Goal: Task Accomplishment & Management: Use online tool/utility

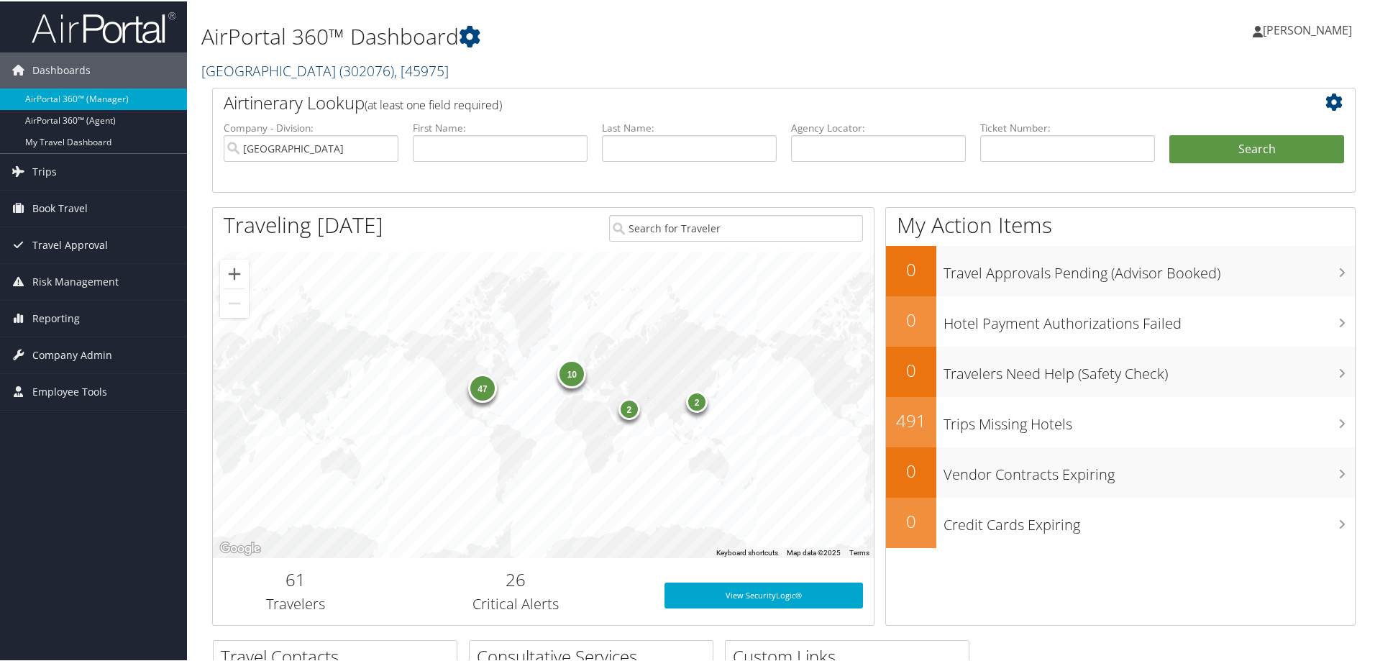
click at [432, 70] on span ", [ 45975 ]" at bounding box center [421, 69] width 55 height 19
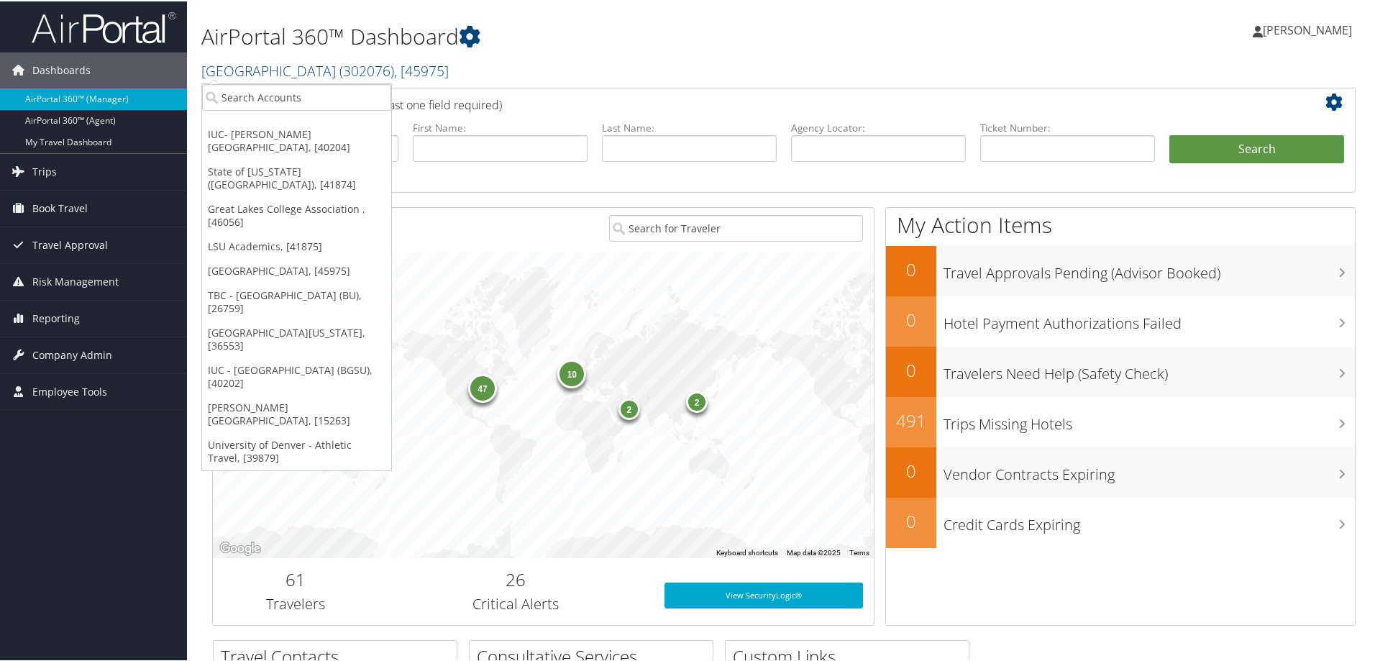
click at [477, 60] on h2 "[GEOGRAPHIC_DATA] ( 302076 ) , [ 45975 ]" at bounding box center [589, 68] width 777 height 24
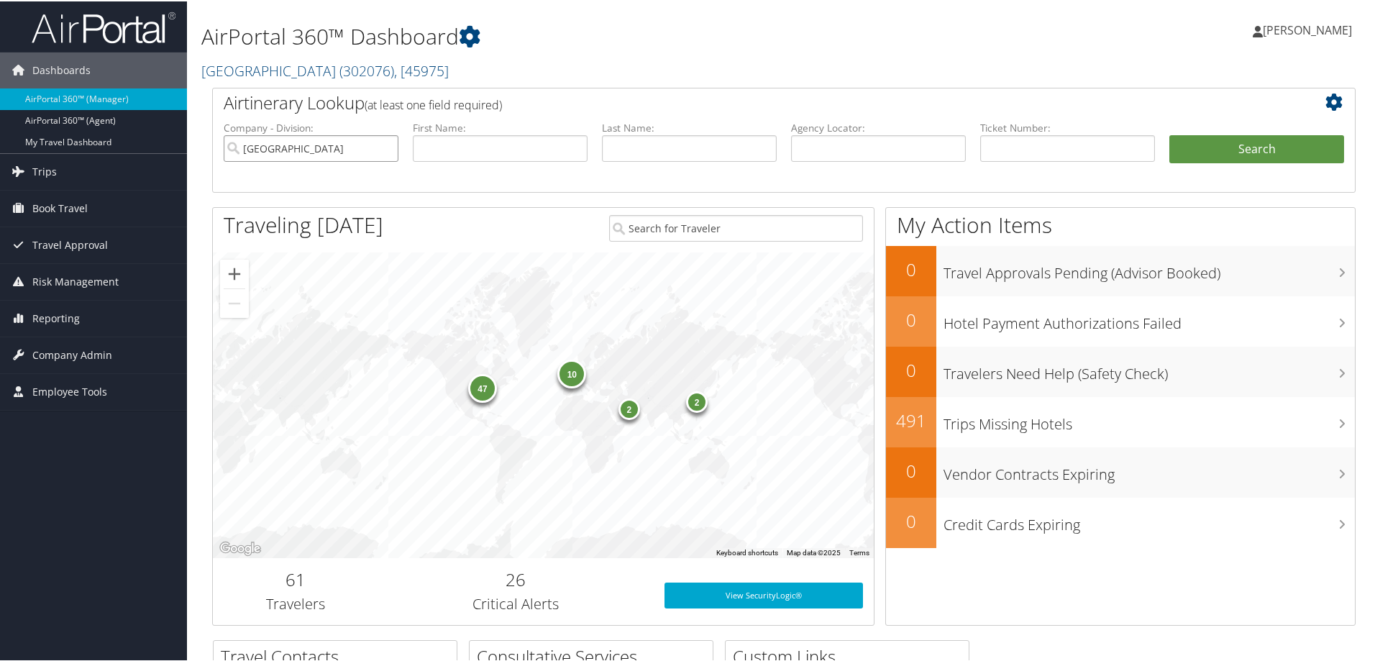
click at [385, 148] on input "[GEOGRAPHIC_DATA]" at bounding box center [311, 147] width 175 height 27
type input "u"
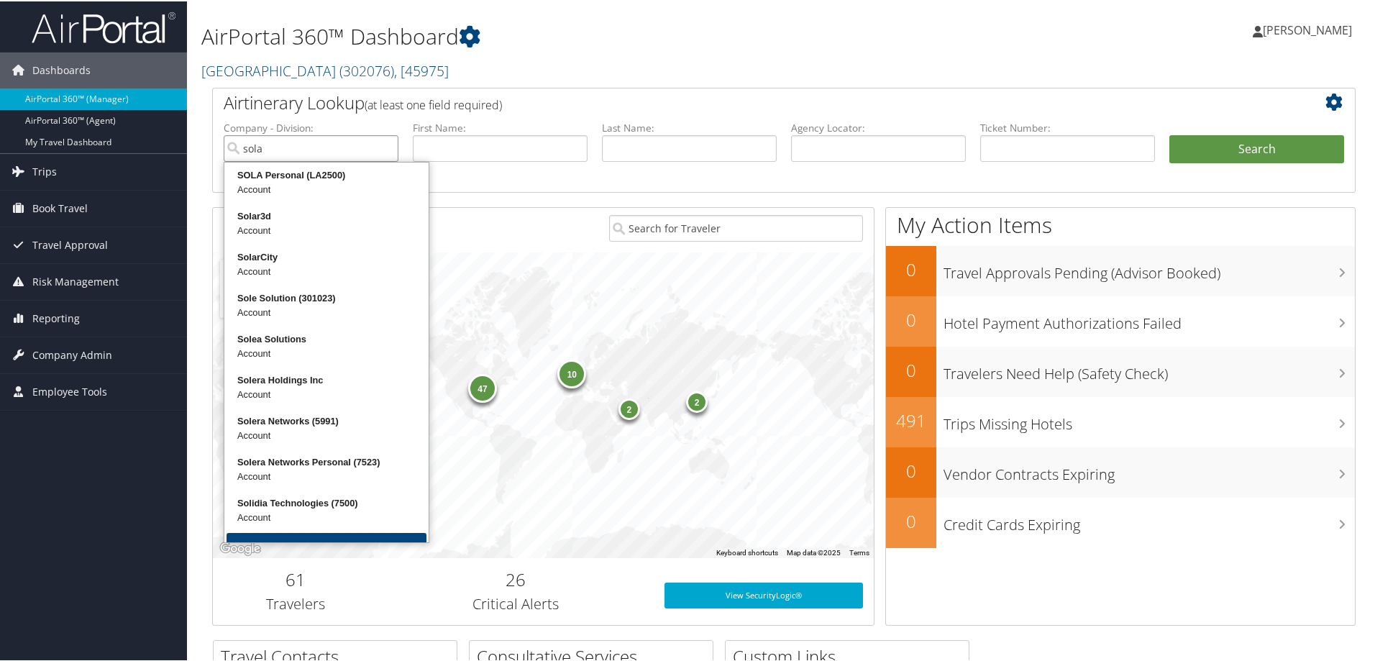
type input "sola"
click at [1169, 134] on button "Search" at bounding box center [1256, 148] width 175 height 29
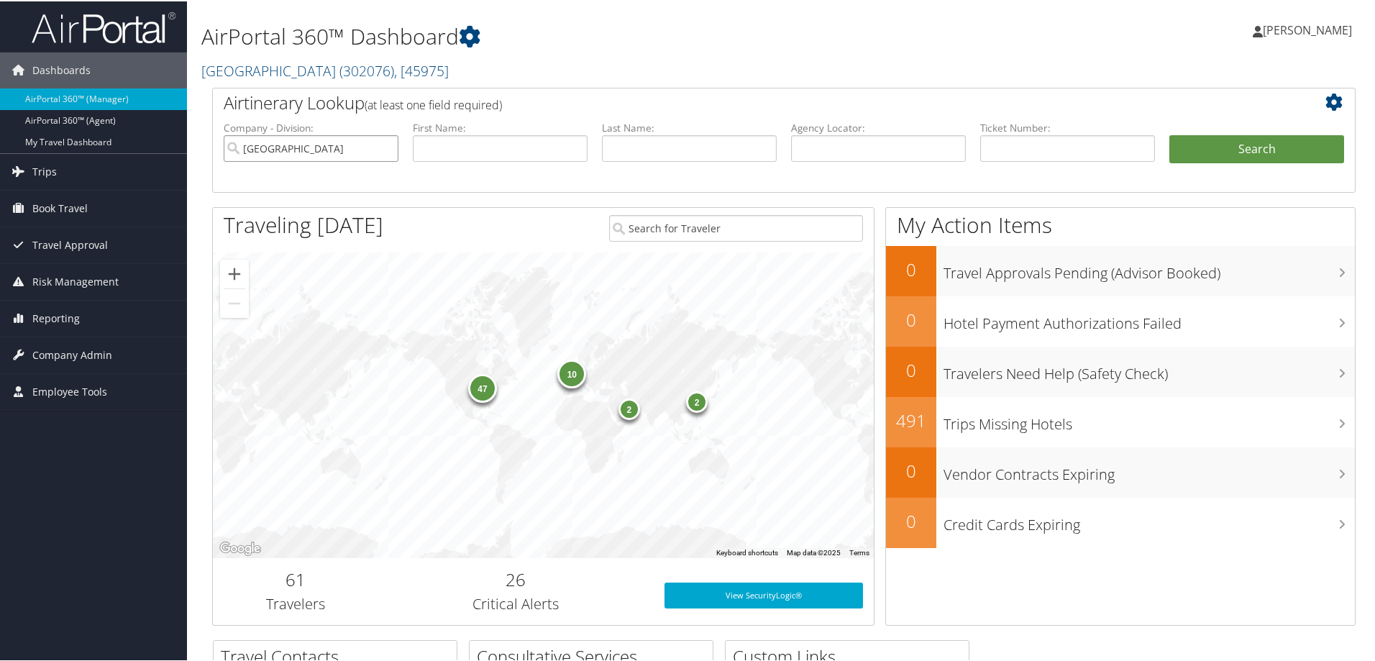
click at [385, 150] on input "[GEOGRAPHIC_DATA]" at bounding box center [311, 147] width 175 height 27
click at [343, 152] on input "search" at bounding box center [311, 147] width 175 height 27
type input "university of louisiana lafayette"
click at [1169, 134] on button "Search" at bounding box center [1256, 148] width 175 height 29
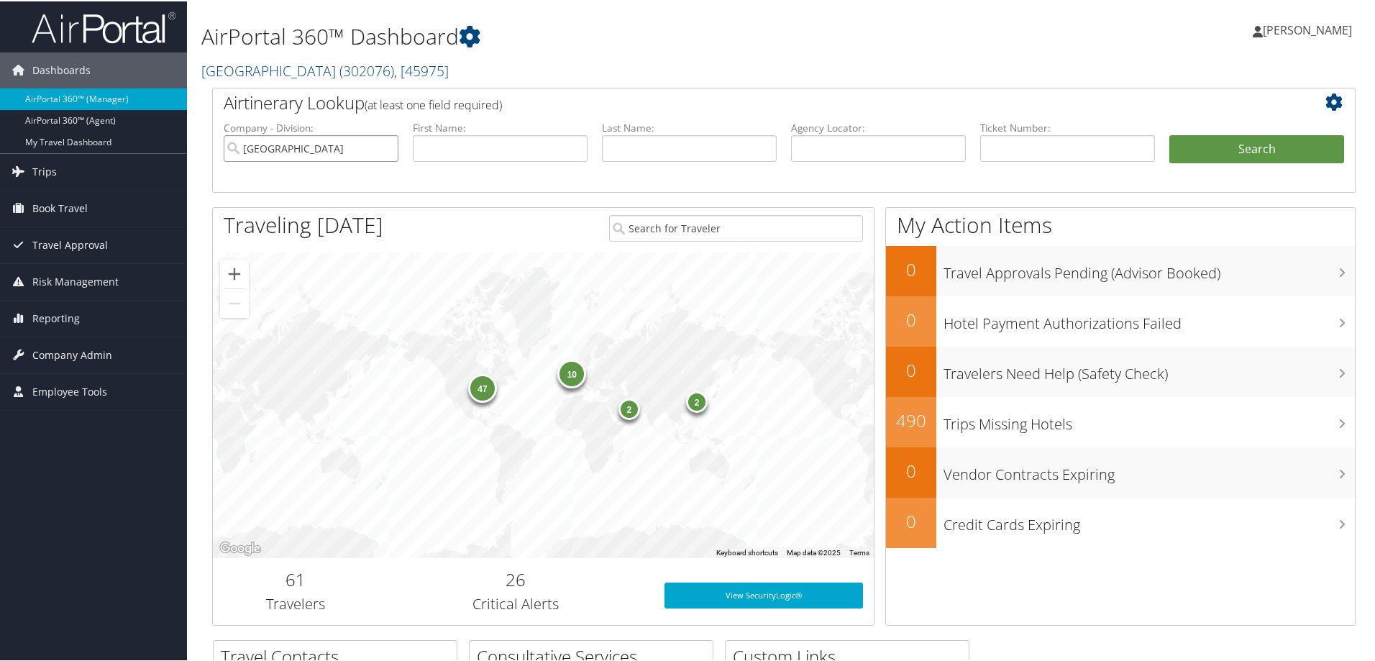
click at [385, 147] on input "Temple University" at bounding box center [311, 147] width 175 height 27
click at [68, 313] on span "Reporting" at bounding box center [55, 317] width 47 height 36
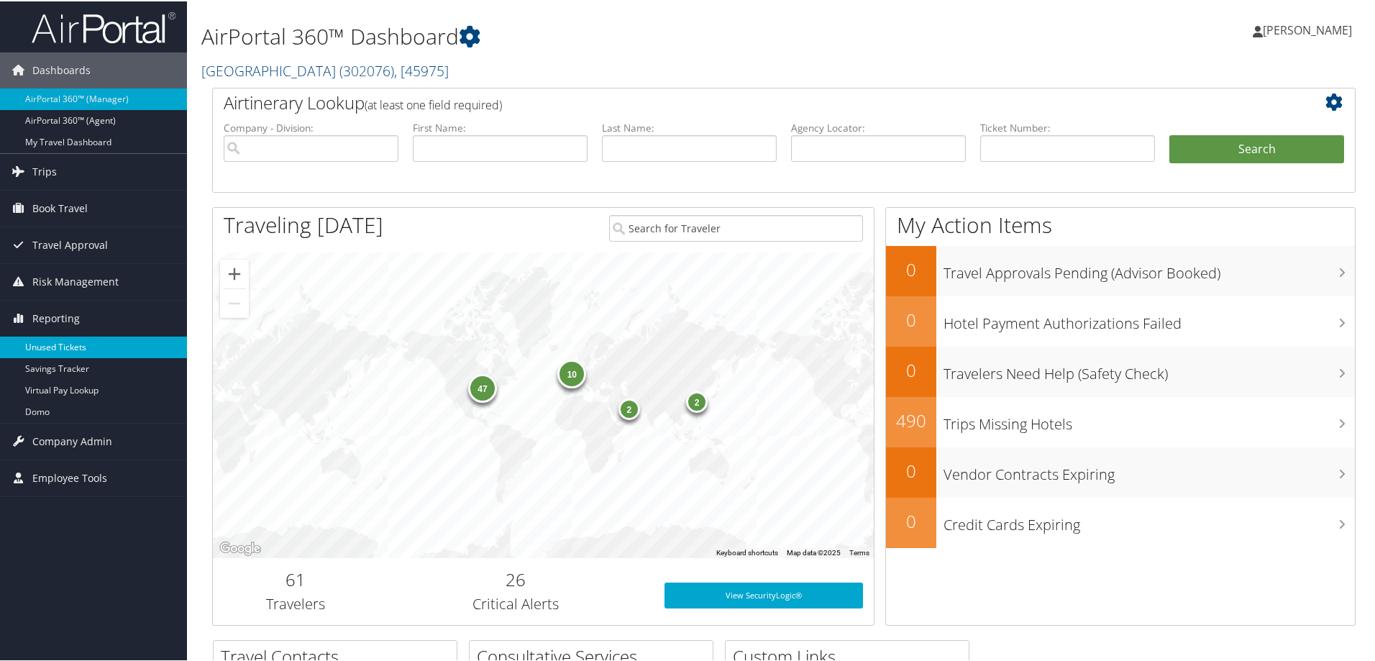
click at [60, 343] on link "Unused Tickets" at bounding box center [93, 346] width 187 height 22
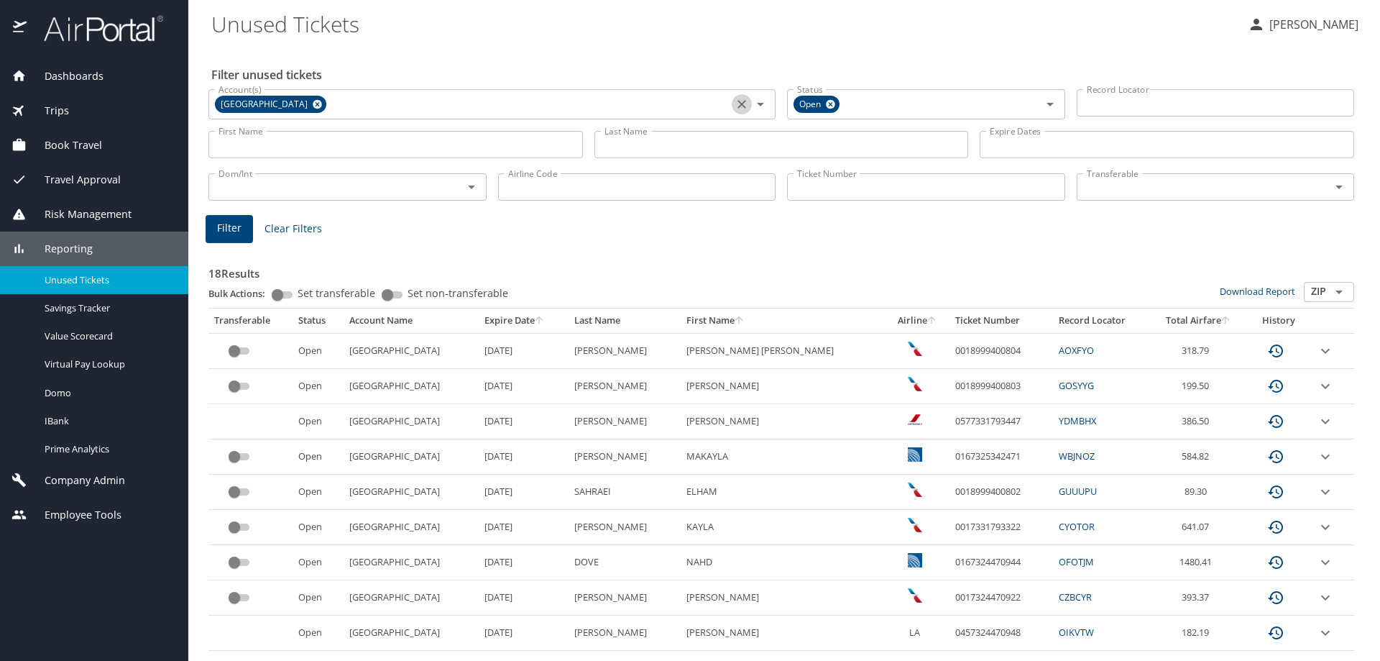
click at [735, 104] on icon "Clear" at bounding box center [742, 104] width 14 height 14
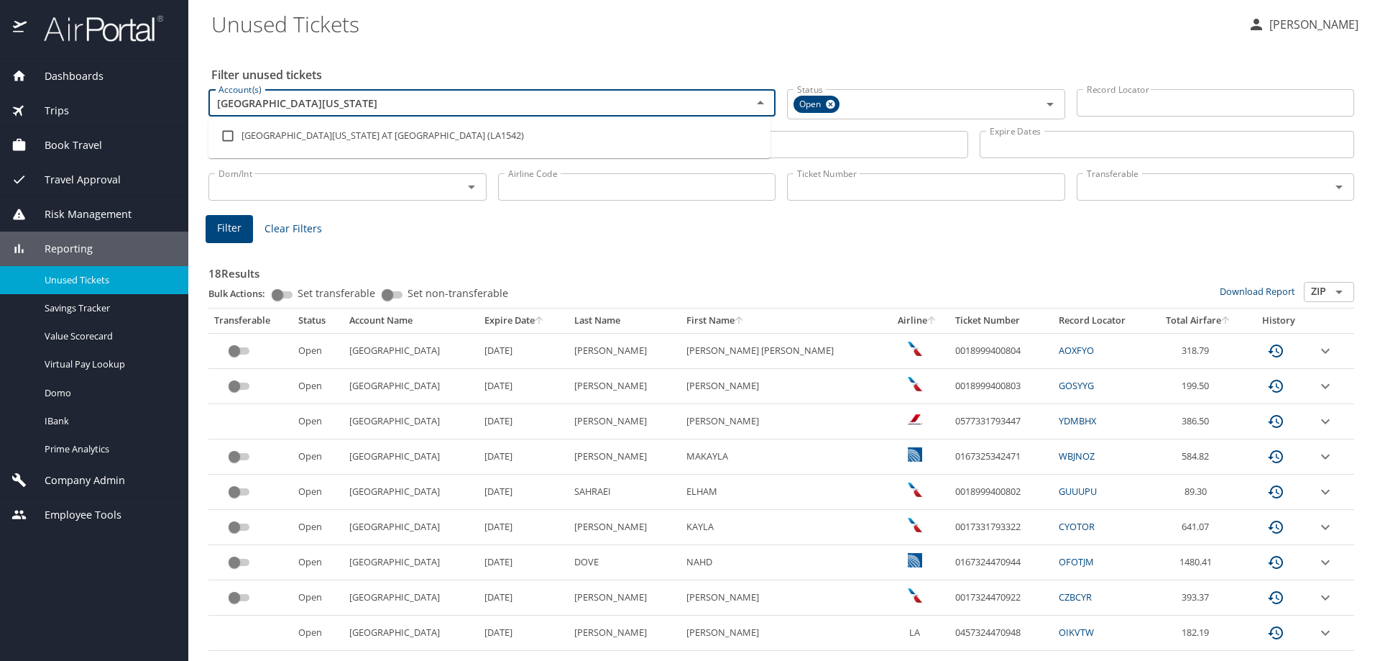
drag, startPoint x: 479, startPoint y: 104, endPoint x: 71, endPoint y: 78, distance: 408.5
click at [71, 78] on div "Dashboards AirPortal 360™ Manager AirPortal 360™ Agent My Travel Dashboard Trip…" at bounding box center [690, 330] width 1380 height 661
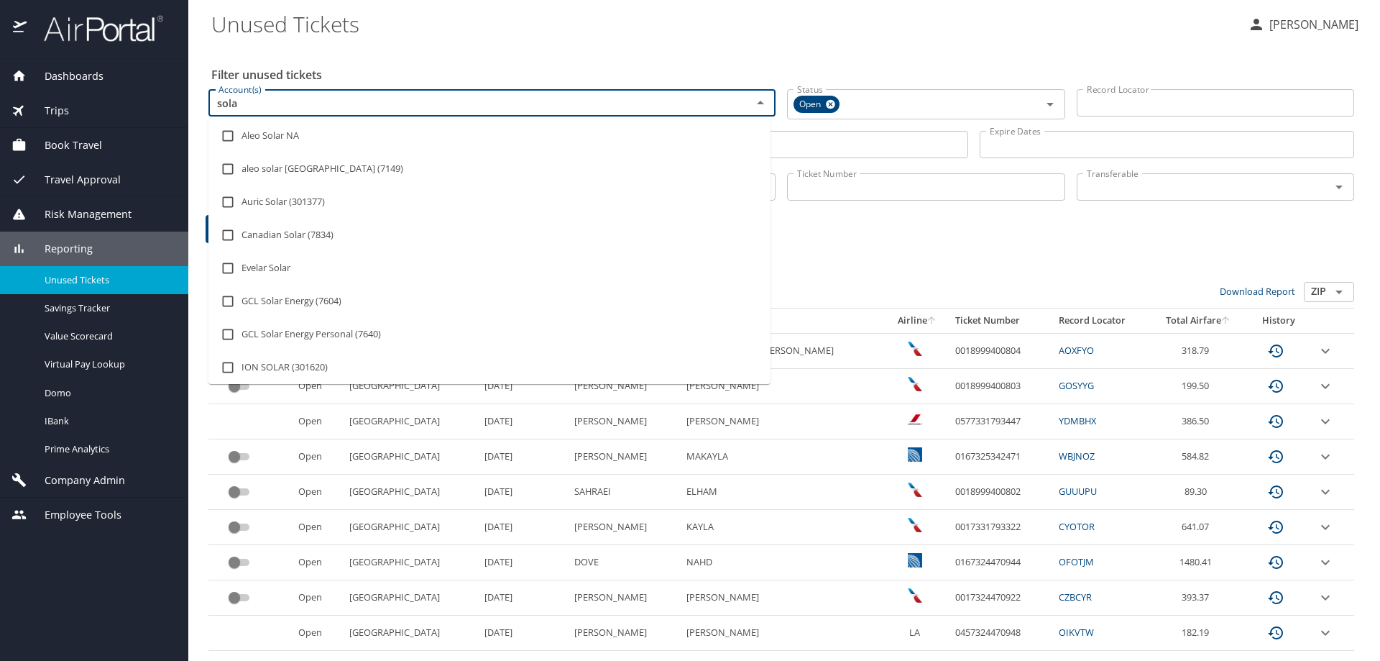
type input "sola"
click at [518, 43] on Tickets "Unused Tickets" at bounding box center [723, 23] width 1025 height 45
